Goal: Contribute content: Add original content to the website for others to see

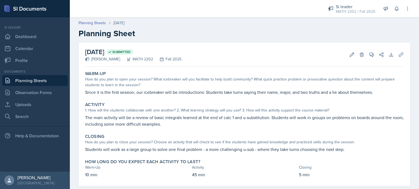
scroll to position [10, 0]
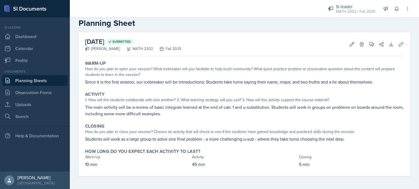
click at [120, 110] on p "The main activity will be a review of basic integrals learned at the end of cal…" at bounding box center [244, 110] width 318 height 13
click at [349, 46] on icon at bounding box center [351, 44] width 5 height 5
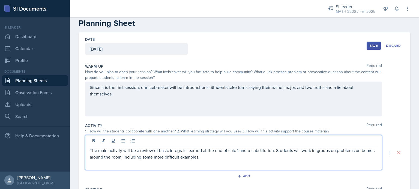
click at [137, 143] on div "The main activity will be a review of basic integrals learned at the end of cal…" at bounding box center [233, 152] width 296 height 35
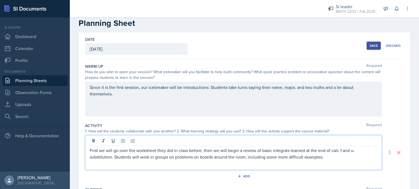
click at [369, 44] on div "Save" at bounding box center [373, 46] width 8 height 4
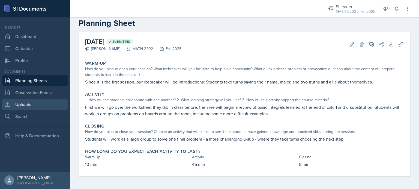
click at [25, 108] on link "Uploads" at bounding box center [34, 104] width 65 height 11
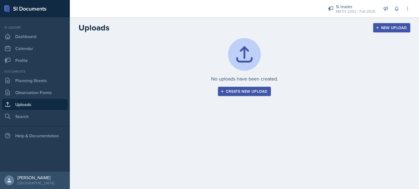
click at [239, 87] on button "Create new upload" at bounding box center [244, 91] width 53 height 9
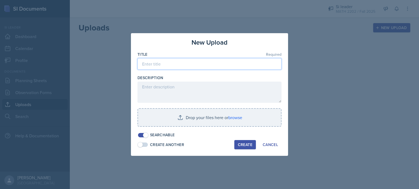
click at [163, 62] on input at bounding box center [209, 63] width 144 height 11
type input "SI Session 1 PPT"
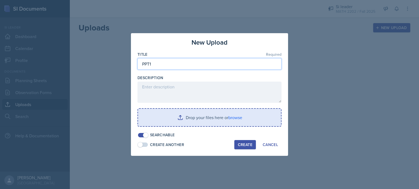
type input "PPT1"
click at [194, 116] on input "file" at bounding box center [209, 117] width 143 height 17
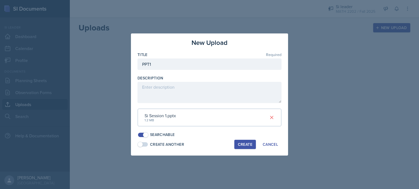
click at [243, 144] on div "Create" at bounding box center [245, 145] width 14 height 4
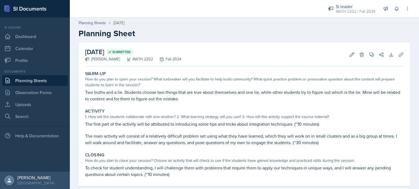
scroll to position [10, 0]
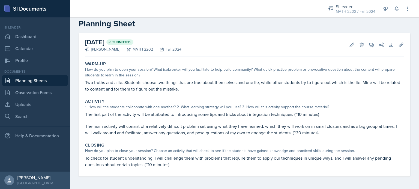
click at [38, 81] on link "Planning Sheets" at bounding box center [34, 80] width 65 height 11
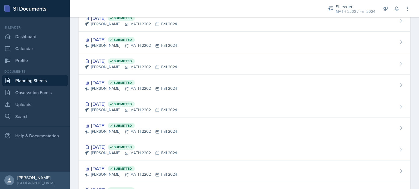
scroll to position [220, 0]
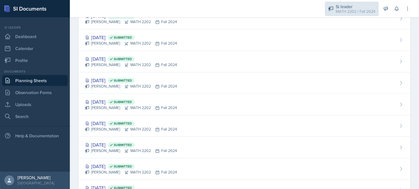
click at [345, 11] on div "MATH 2202 / Fall 2024" at bounding box center [355, 12] width 40 height 6
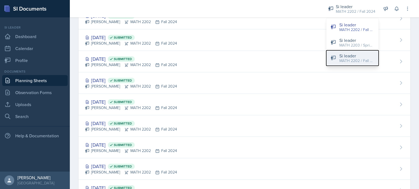
click at [351, 62] on div "MATH 2202 / Fall 2025" at bounding box center [356, 61] width 35 height 6
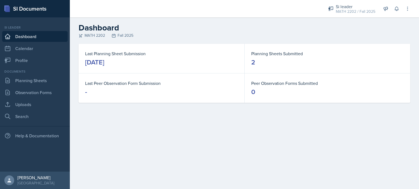
click at [41, 86] on div "Documents Planning Sheets Observation Forms Uploads Search" at bounding box center [34, 95] width 65 height 53
click at [41, 84] on link "Planning Sheets" at bounding box center [34, 80] width 65 height 11
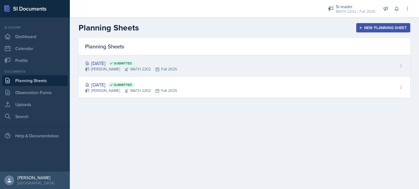
click at [121, 65] on div "Aug 27th, 2025 Submitted" at bounding box center [131, 63] width 92 height 7
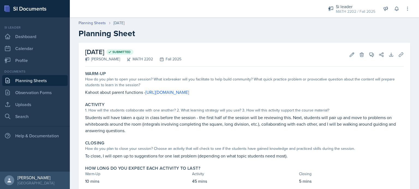
scroll to position [17, 0]
